Goal: Transaction & Acquisition: Download file/media

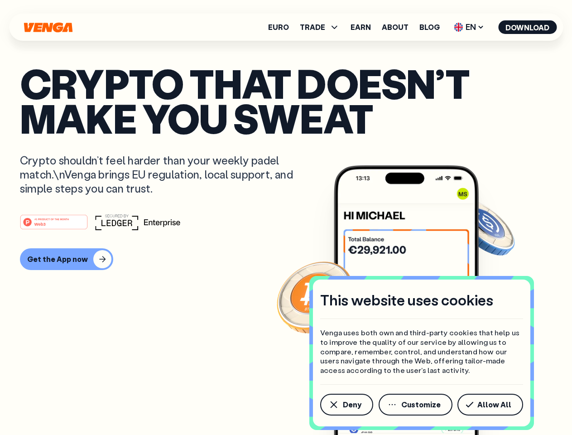
click at [286, 217] on div "#1 PRODUCT OF THE MONTH Web3" at bounding box center [286, 222] width 532 height 16
click at [346, 404] on span "Deny" at bounding box center [352, 404] width 19 height 7
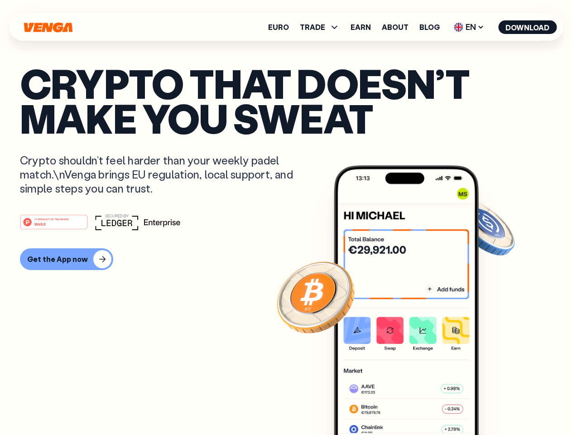
click at [416, 404] on img at bounding box center [406, 316] width 145 height 303
click at [492, 404] on article "Crypto that doesn’t make you sweat Crypto shouldn’t feel harder than your weekl…" at bounding box center [286, 236] width 532 height 340
click at [322, 27] on span "TRADE" at bounding box center [312, 27] width 25 height 7
click at [469, 27] on span "EN" at bounding box center [469, 27] width 37 height 14
click at [528, 27] on button "Download" at bounding box center [527, 27] width 58 height 14
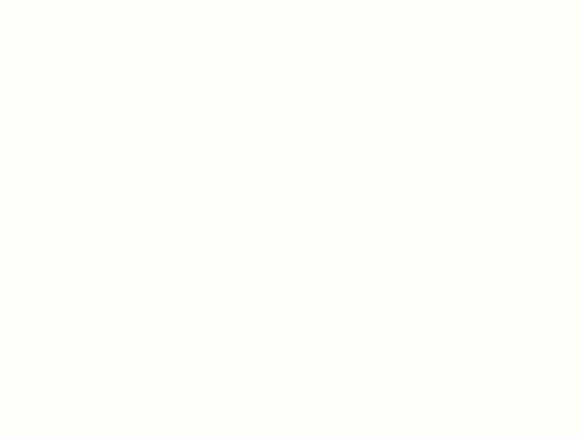
click at [286, 0] on html "This website uses cookies Venga uses both own and third-party cookies that help…" at bounding box center [290, 0] width 580 height 0
click at [65, 0] on html "This website uses cookies Venga uses both own and third-party cookies that help…" at bounding box center [290, 0] width 580 height 0
click at [55, 0] on html "This website uses cookies Venga uses both own and third-party cookies that help…" at bounding box center [290, 0] width 580 height 0
